Goal: Obtain resource: Download file/media

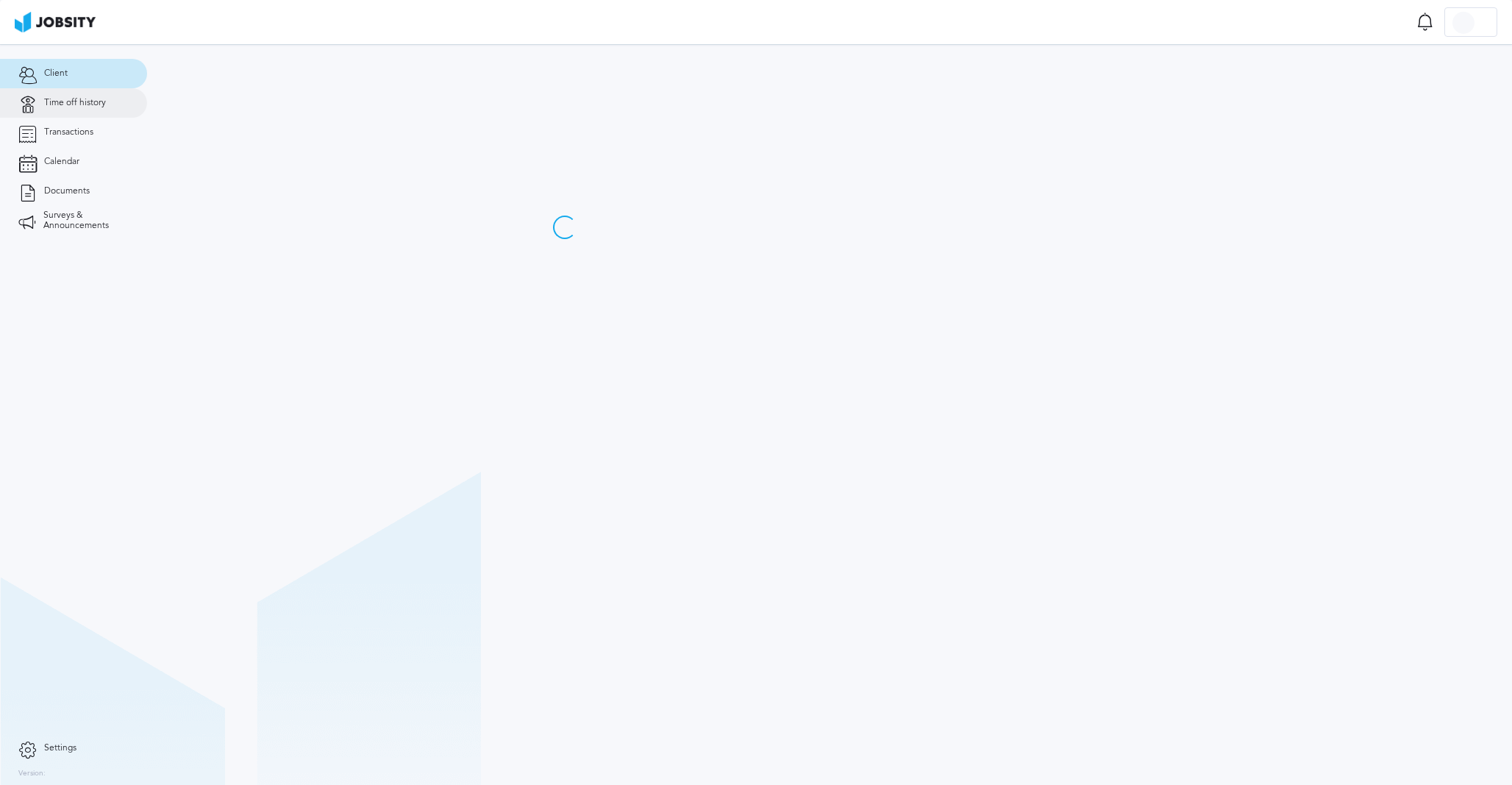
click at [104, 106] on span "Time off history" at bounding box center [74, 103] width 62 height 11
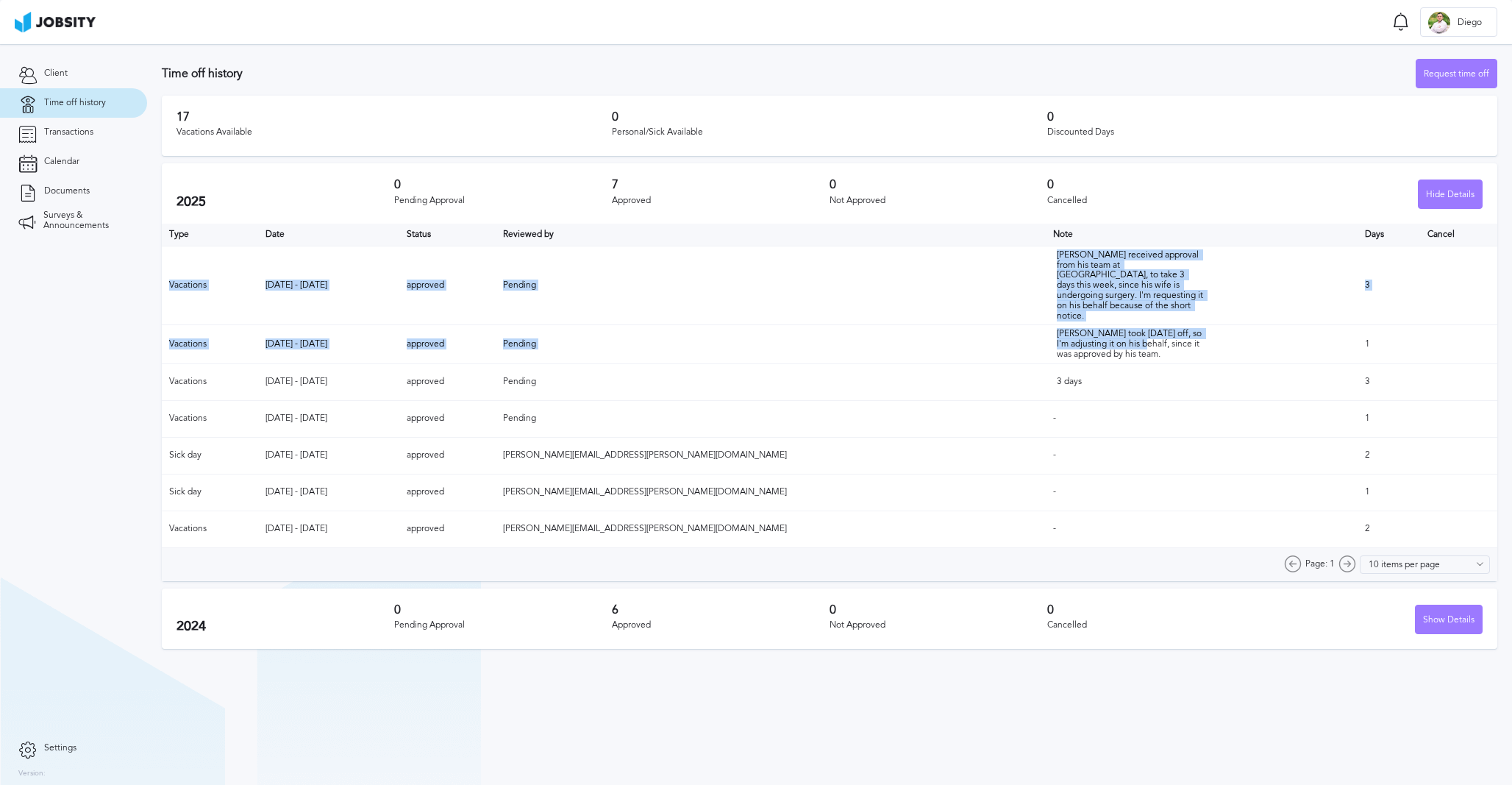
drag, startPoint x: 1046, startPoint y: 329, endPoint x: 897, endPoint y: 242, distance: 172.5
click at [897, 242] on table "Type Date Status Reviewed by Note Days Cancel Vacations [DATE] - [DATE] approve…" at bounding box center [830, 386] width 1336 height 324
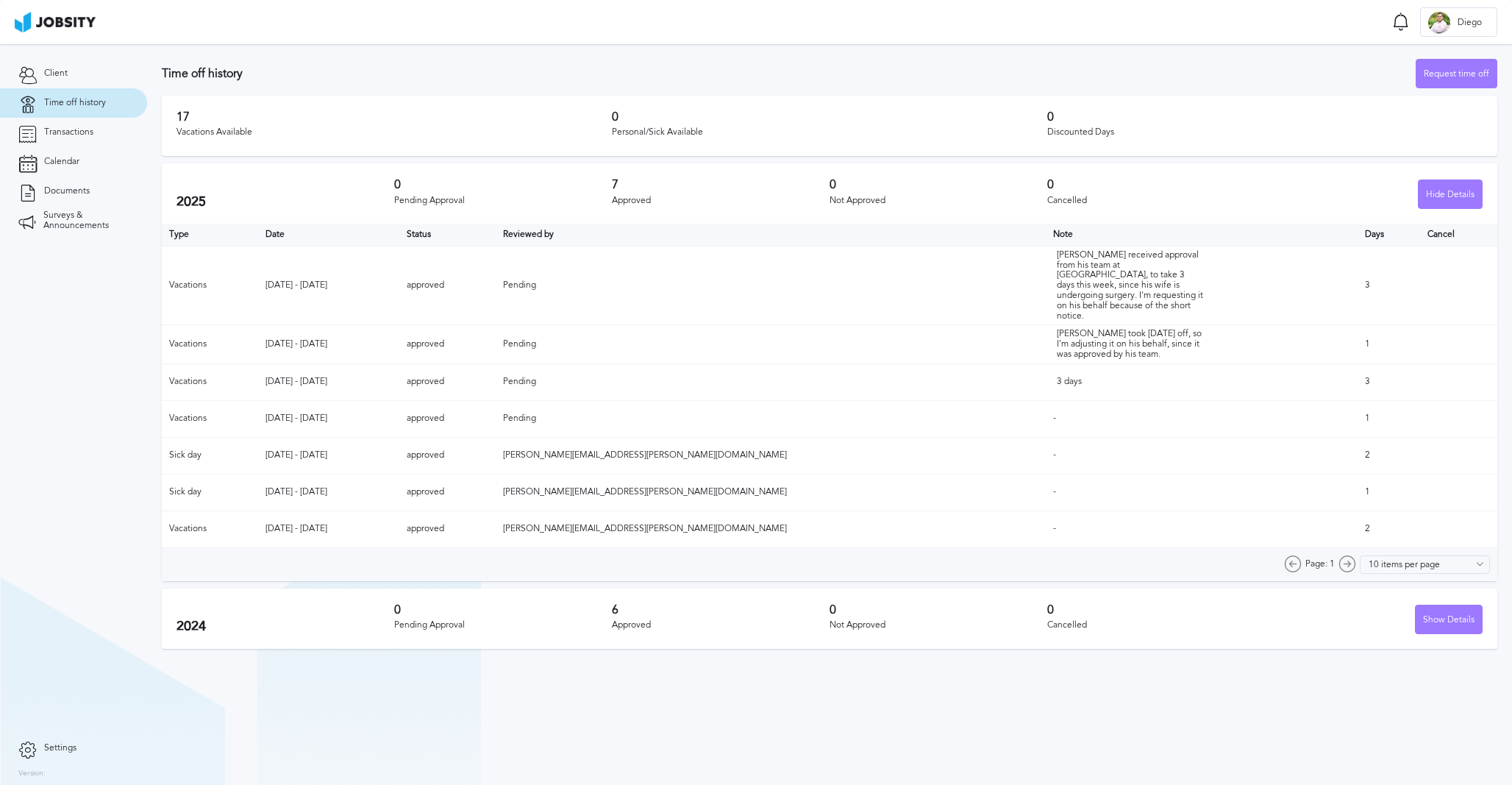
click at [943, 175] on div "2025 0 Pending Approval 7 Approved 0 Not Approved 0 Cancelled Hide Details" at bounding box center [830, 192] width 1336 height 60
click at [73, 191] on span "Documents" at bounding box center [66, 192] width 46 height 11
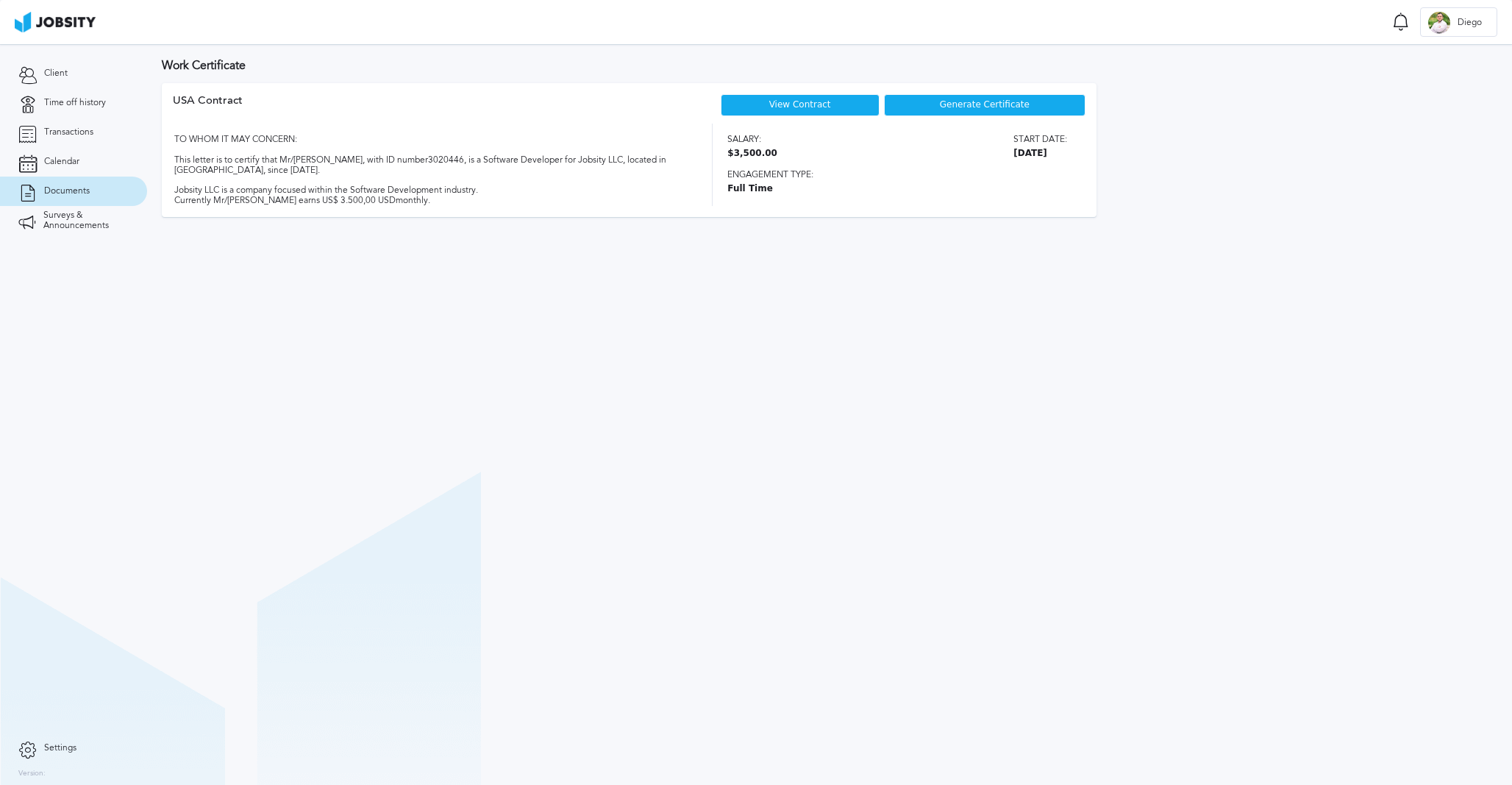
click at [950, 98] on div "Generate Certificate" at bounding box center [986, 105] width 202 height 22
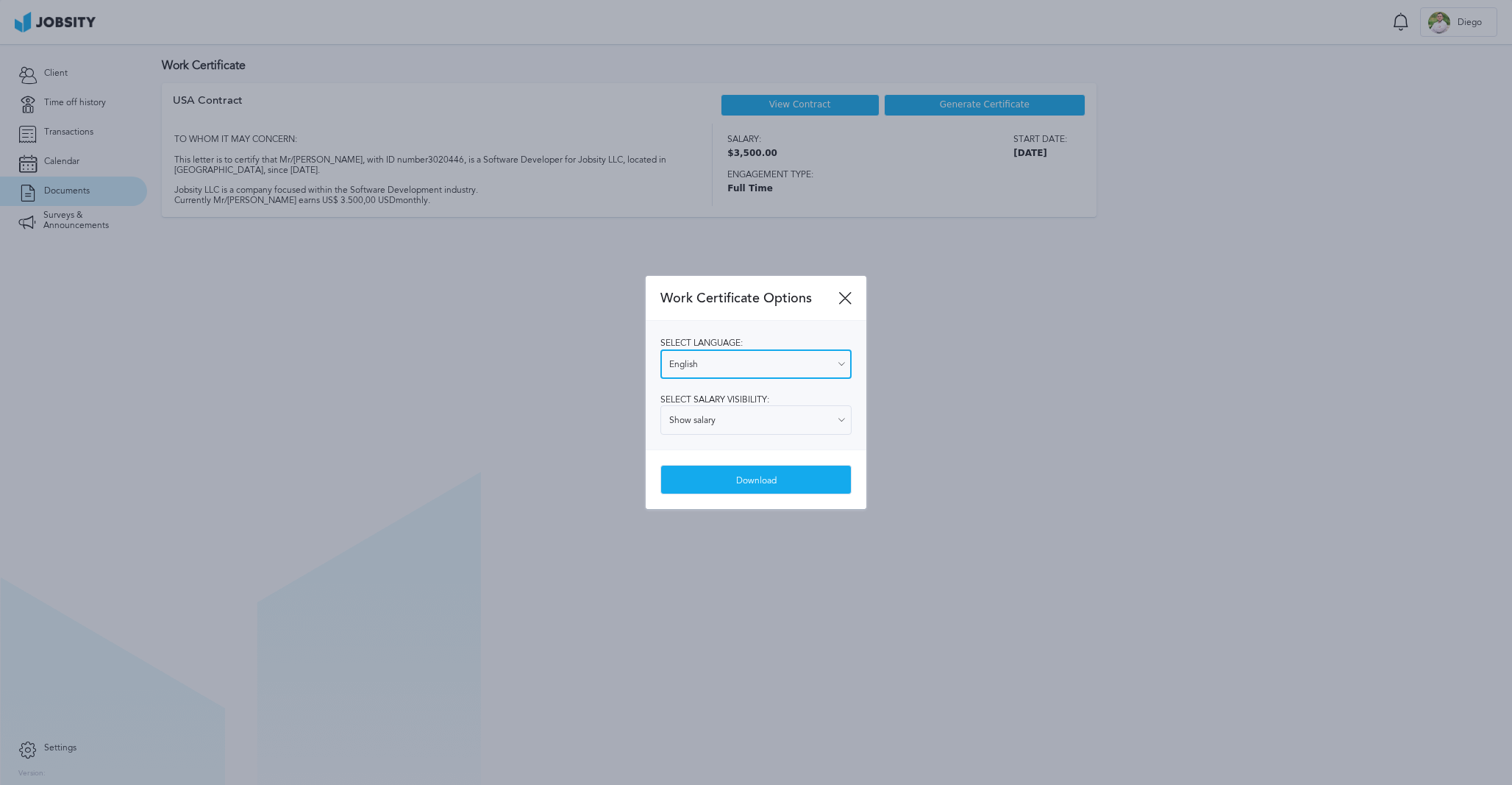
click at [788, 361] on input "English" at bounding box center [756, 363] width 192 height 30
click at [765, 393] on div "Select language: English English Spanish Select salary visibility: Show salary …" at bounding box center [756, 385] width 221 height 129
click at [754, 425] on input "Show salary" at bounding box center [756, 420] width 192 height 30
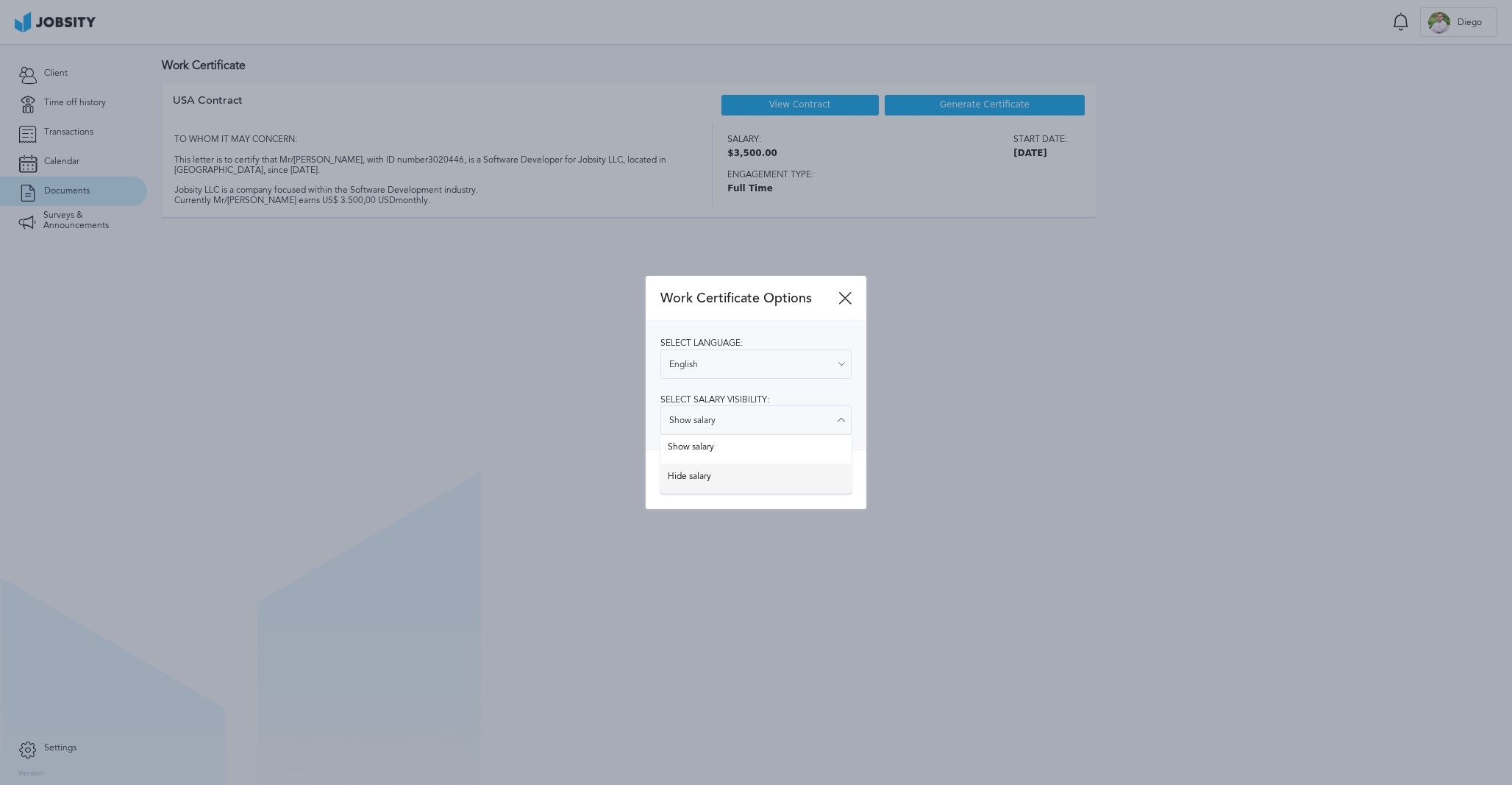
type input "Hide salary"
click at [736, 475] on div "Work Certificate Options Select language: English English Spanish Select salary…" at bounding box center [756, 392] width 221 height 234
click at [734, 481] on div "Download" at bounding box center [756, 480] width 190 height 30
